Goal: Find specific fact: Find contact information

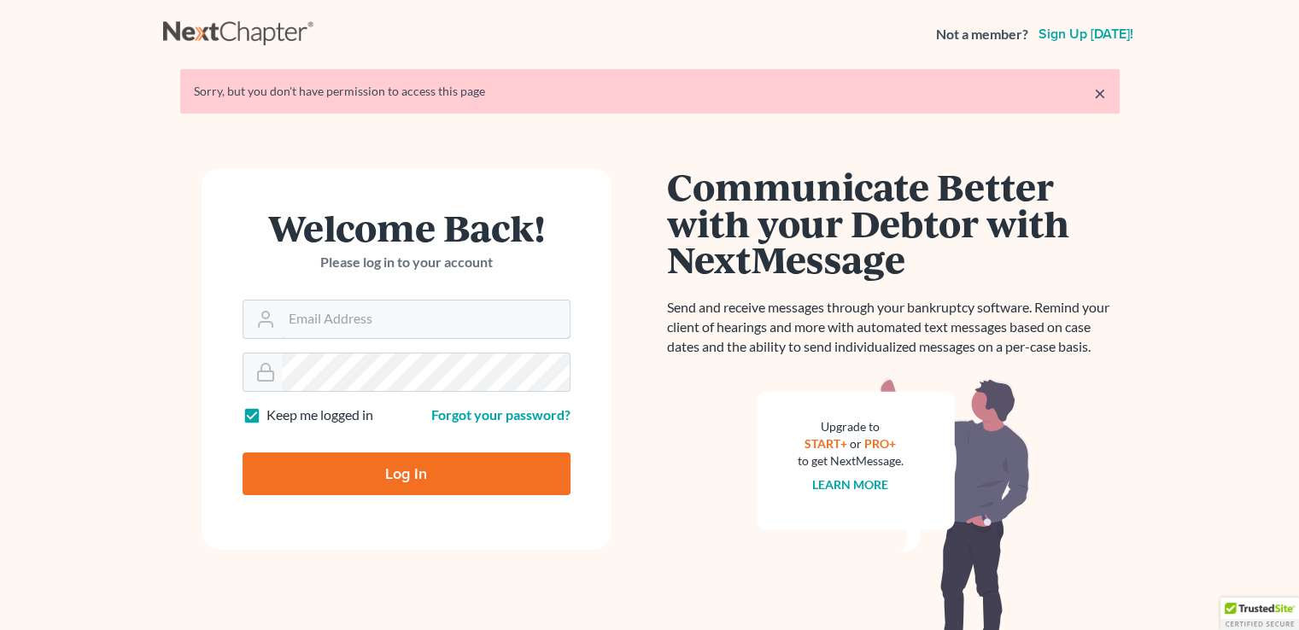
type input "[PERSON_NAME][EMAIL_ADDRESS][DOMAIN_NAME]"
click at [407, 474] on input "Log In" at bounding box center [407, 474] width 328 height 43
type input "Thinking..."
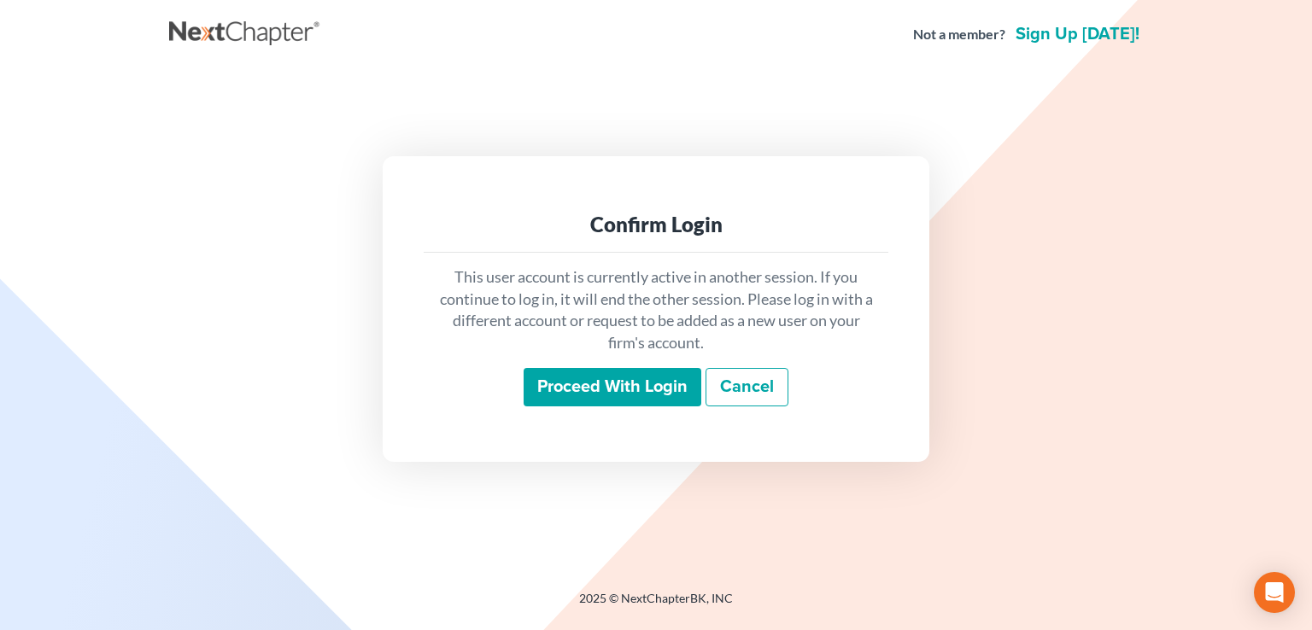
click at [633, 390] on input "Proceed with login" at bounding box center [613, 387] width 178 height 39
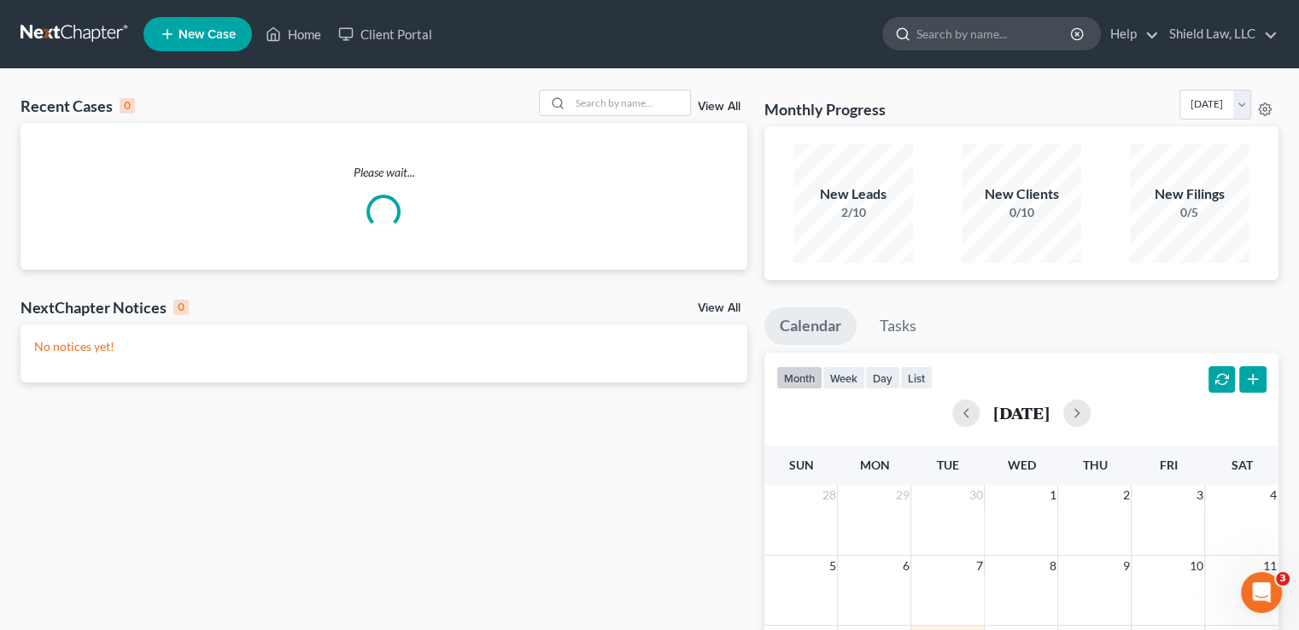
click at [1024, 45] on input "search" at bounding box center [995, 34] width 156 height 32
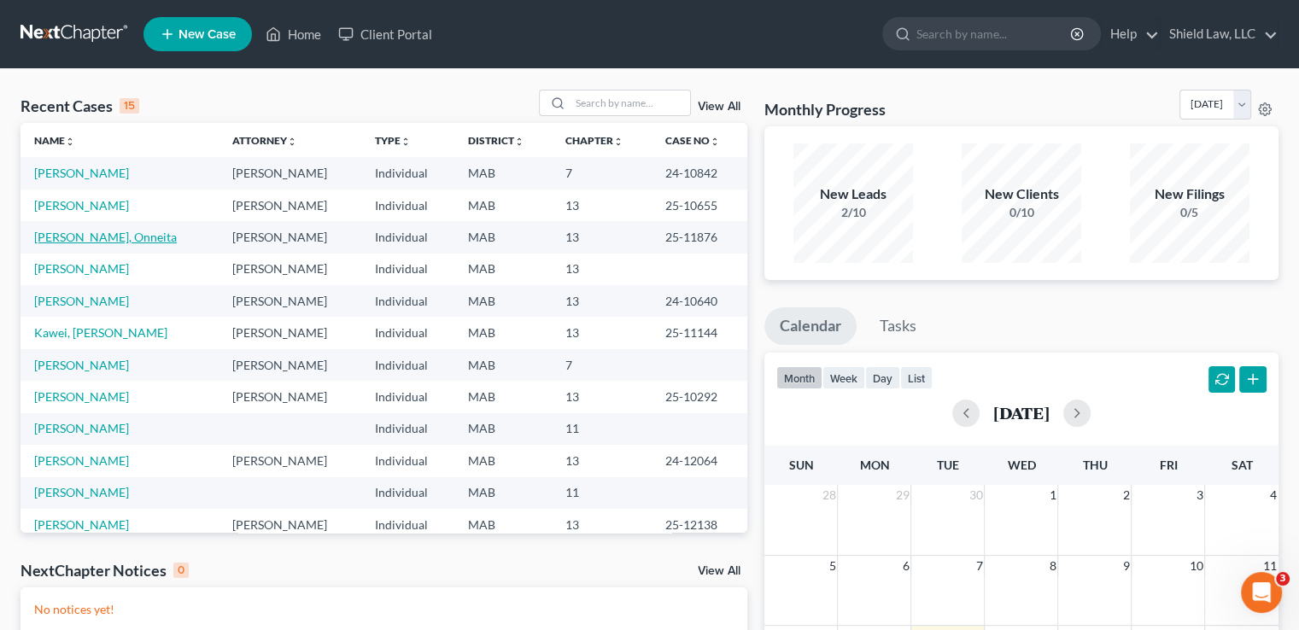
click at [79, 234] on link "Wade, Onneita" at bounding box center [105, 237] width 143 height 15
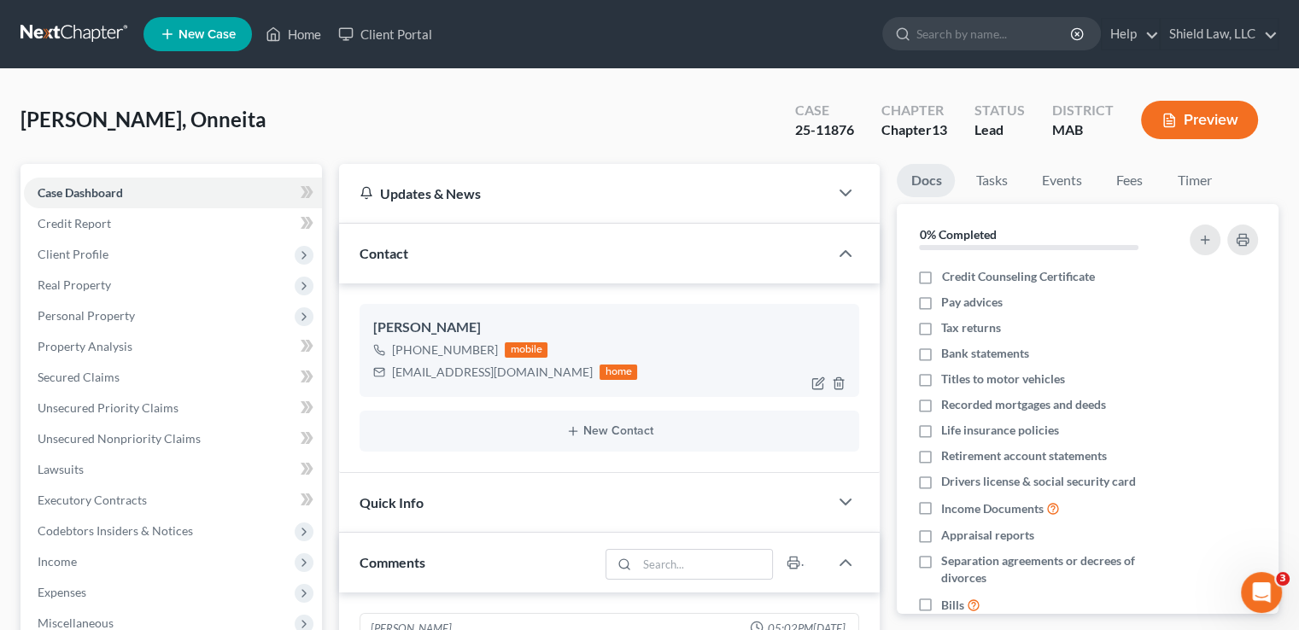
scroll to position [909, 0]
drag, startPoint x: 542, startPoint y: 375, endPoint x: 388, endPoint y: 376, distance: 154.6
click at [388, 376] on div "onneitaewade22@gmail.com home" at bounding box center [505, 372] width 264 height 22
copy div "onneitaewade22@gmail.com"
